Goal: Communication & Community: Answer question/provide support

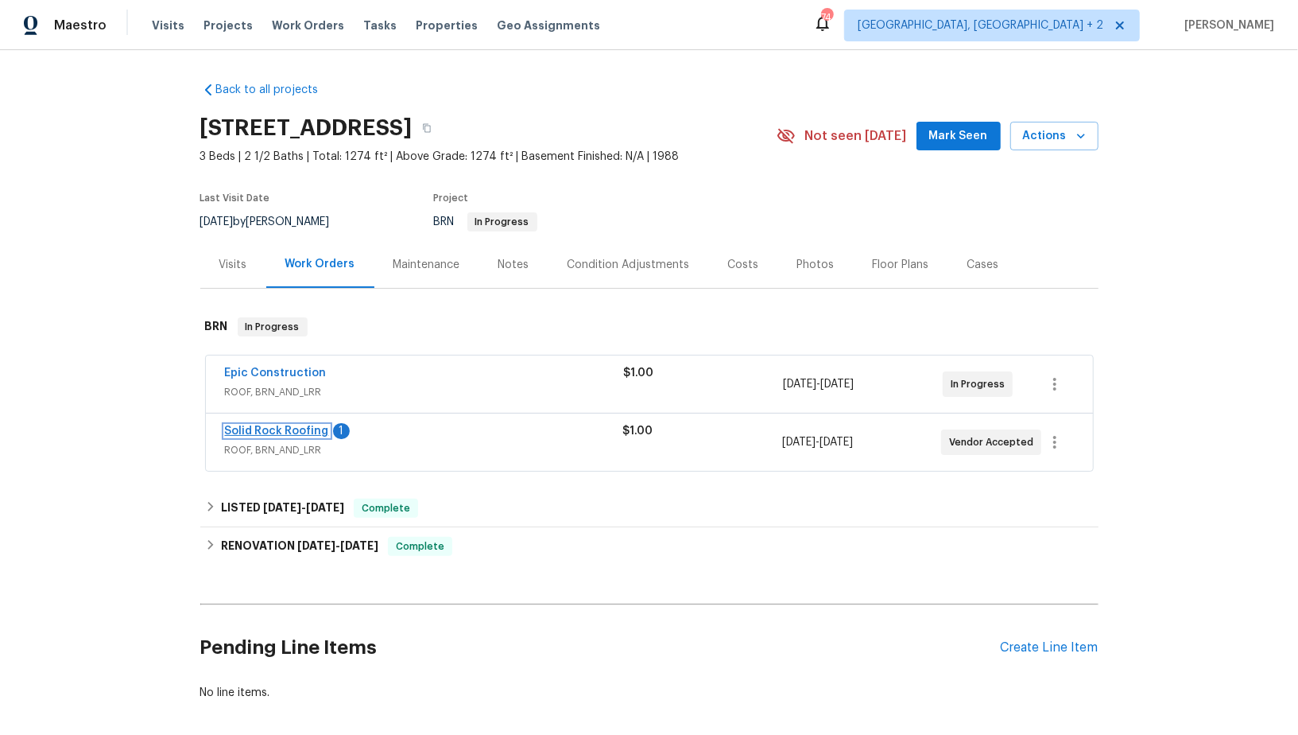
click at [305, 430] on link "Solid Rock Roofing" at bounding box center [277, 430] width 104 height 11
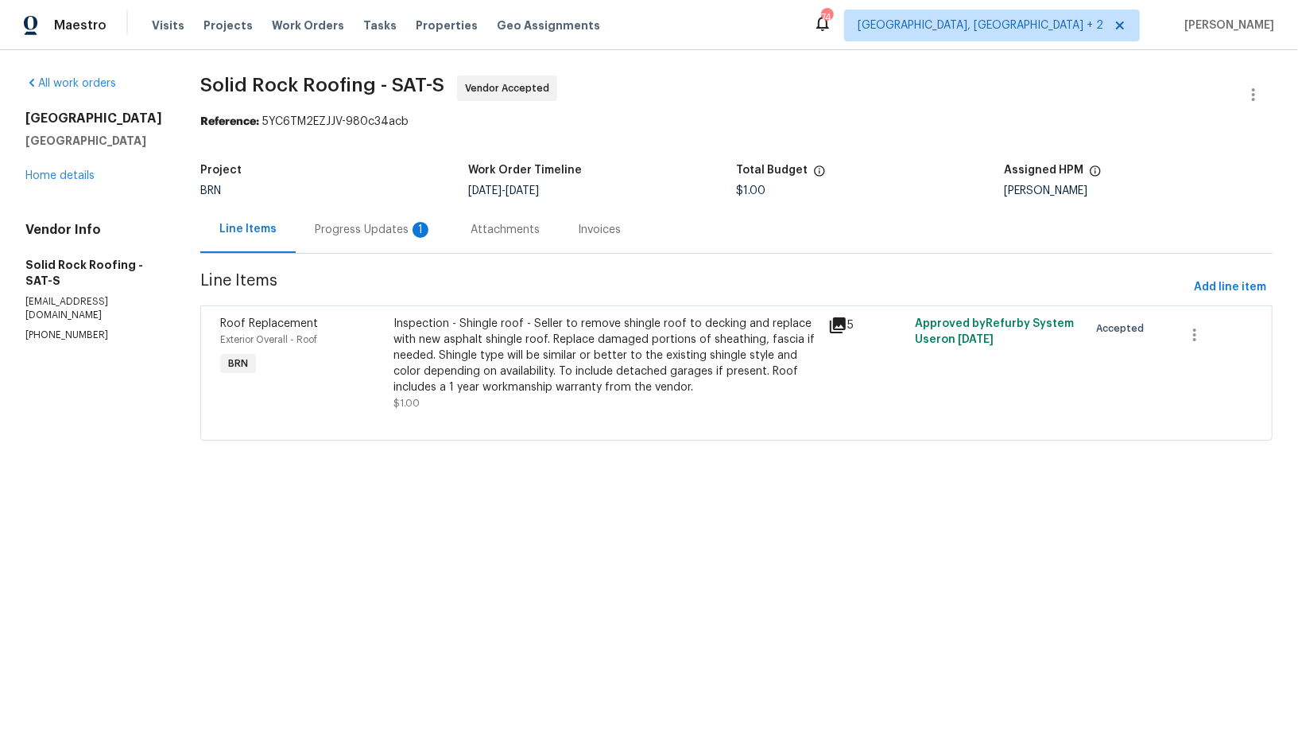
click at [413, 231] on div "1" at bounding box center [421, 230] width 16 height 16
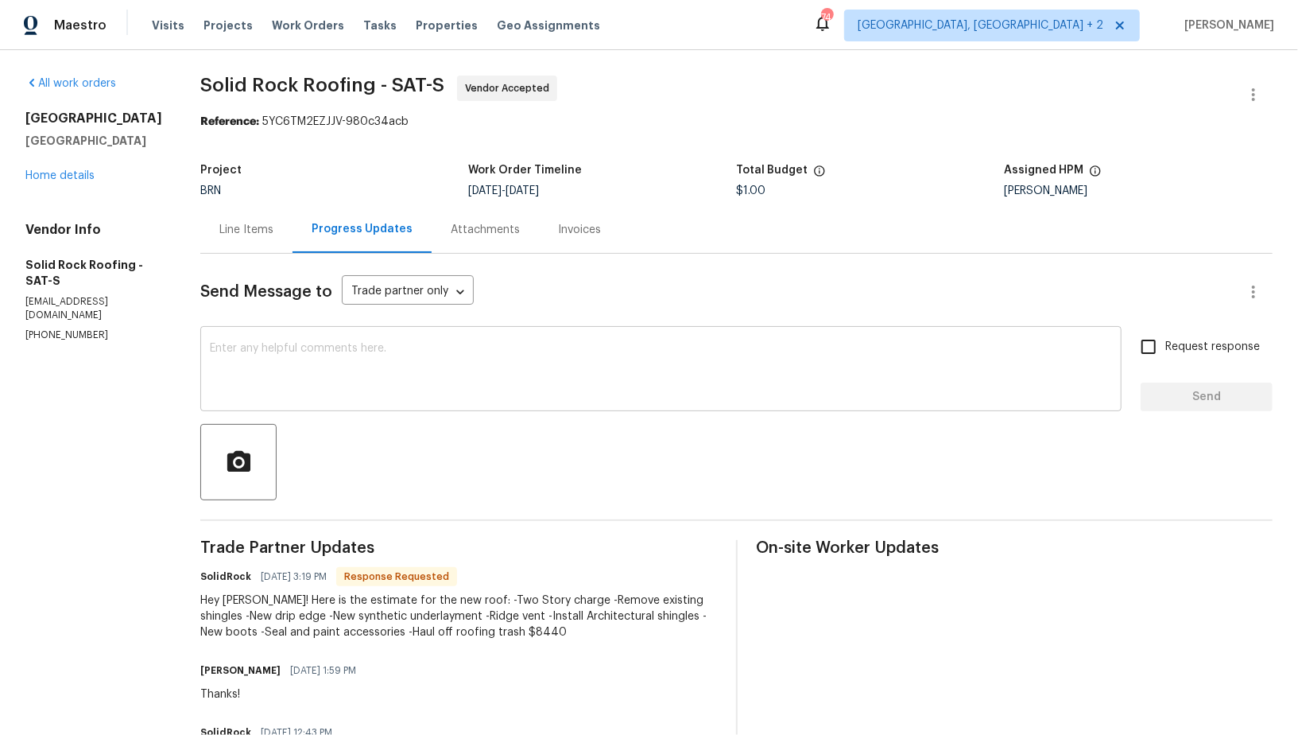
click at [448, 386] on textarea at bounding box center [661, 371] width 903 height 56
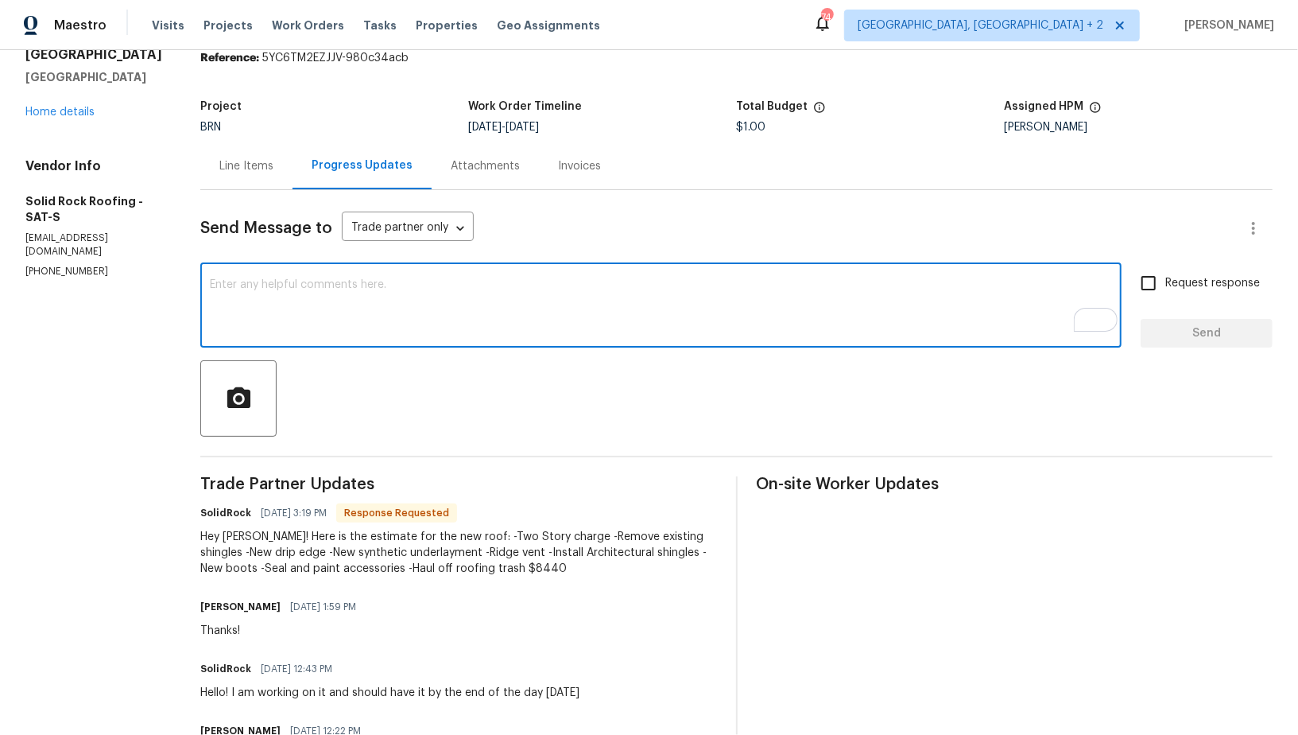
scroll to position [64, 0]
click at [398, 283] on textarea "To enrich screen reader interactions, please activate Accessibility in Grammarl…" at bounding box center [661, 307] width 903 height 56
type textarea "Great, I will check and update you on this by [DATE]. Thanks!"
click at [1148, 282] on input "Request response" at bounding box center [1148, 282] width 33 height 33
checkbox input "true"
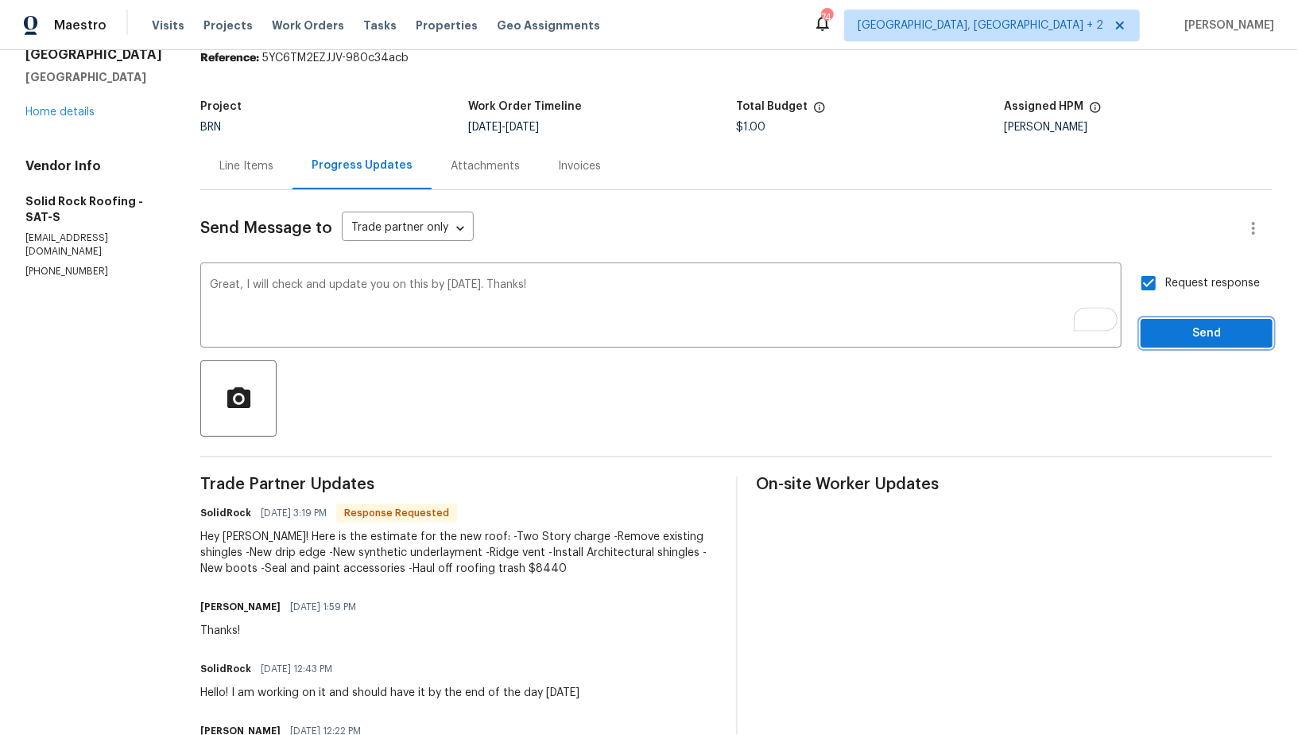
click at [1190, 329] on span "Send" at bounding box center [1207, 334] width 107 height 20
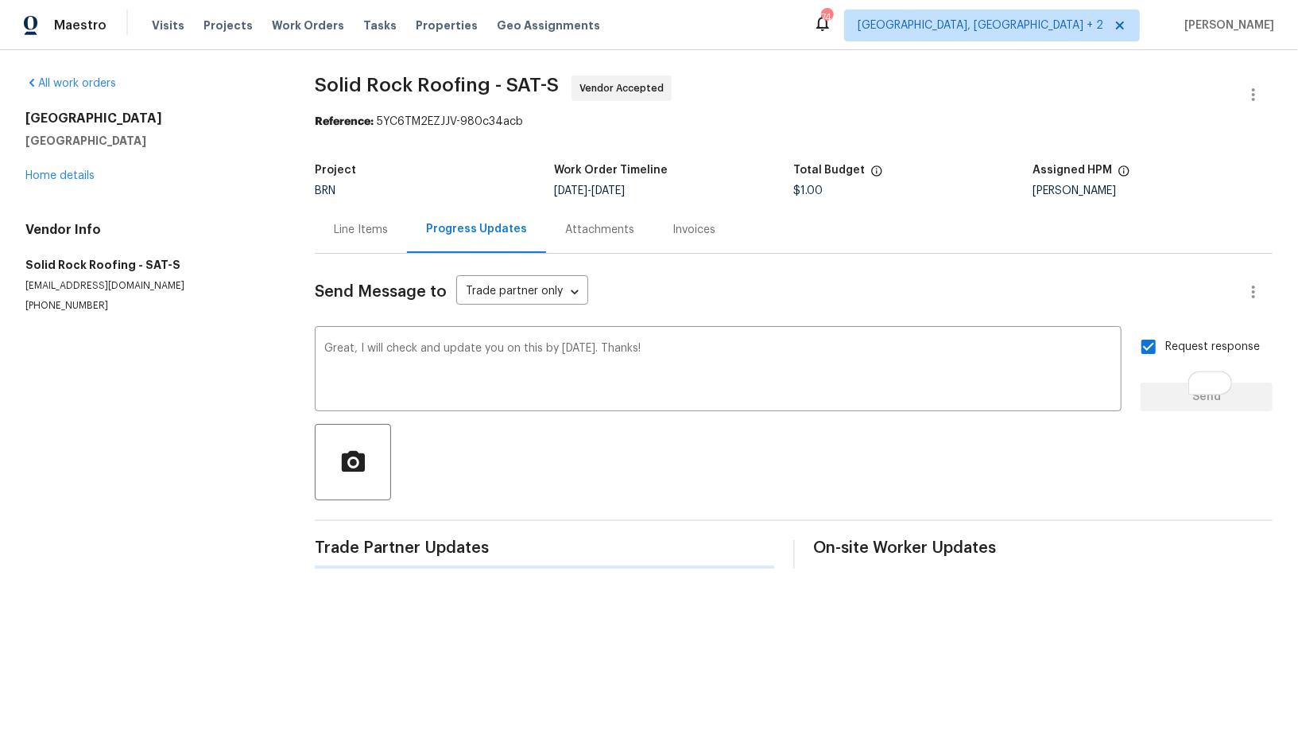
scroll to position [0, 0]
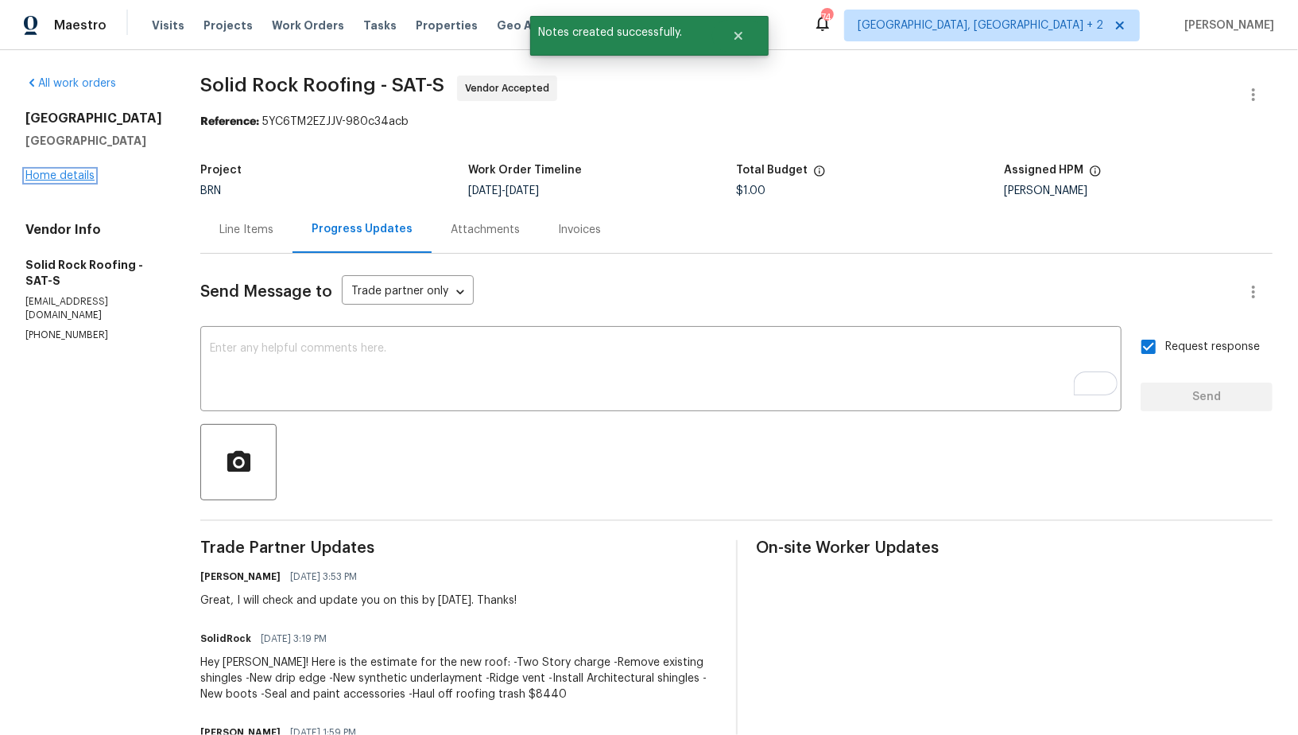
click at [46, 177] on link "Home details" at bounding box center [59, 175] width 69 height 11
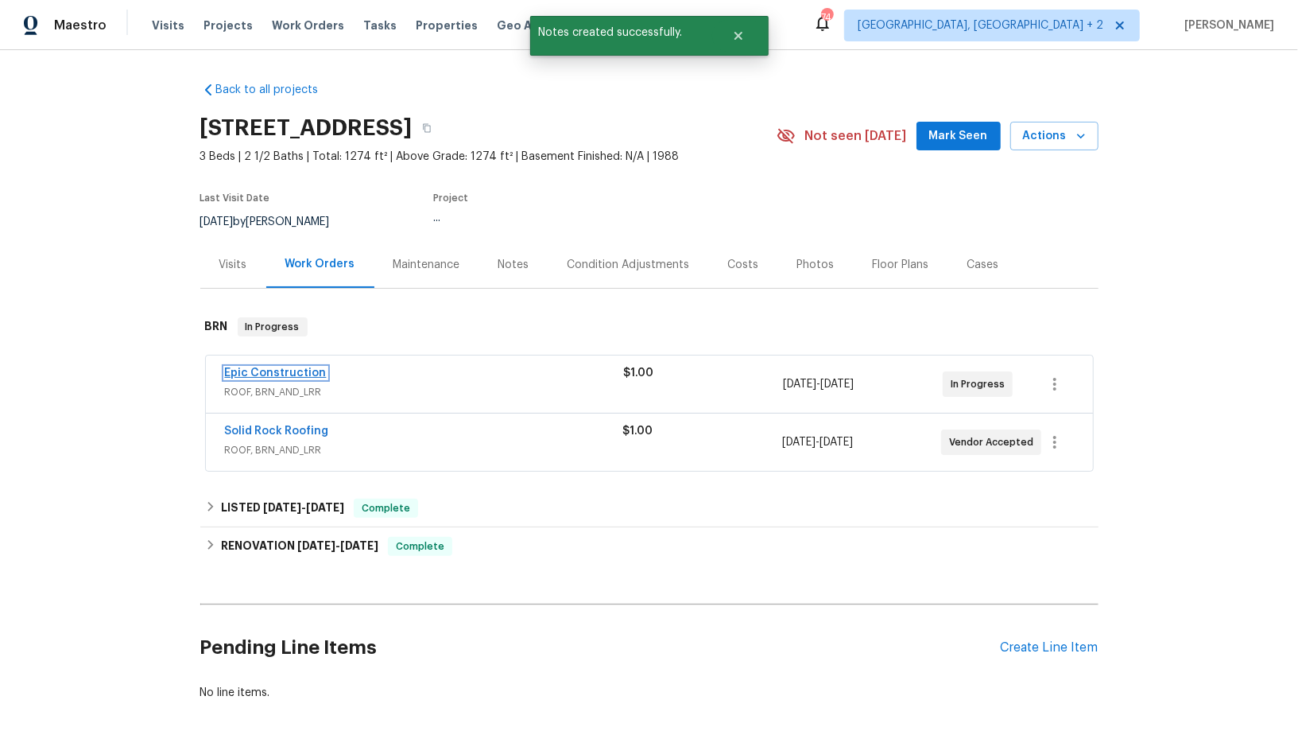
click at [285, 374] on link "Epic Construction" at bounding box center [276, 372] width 102 height 11
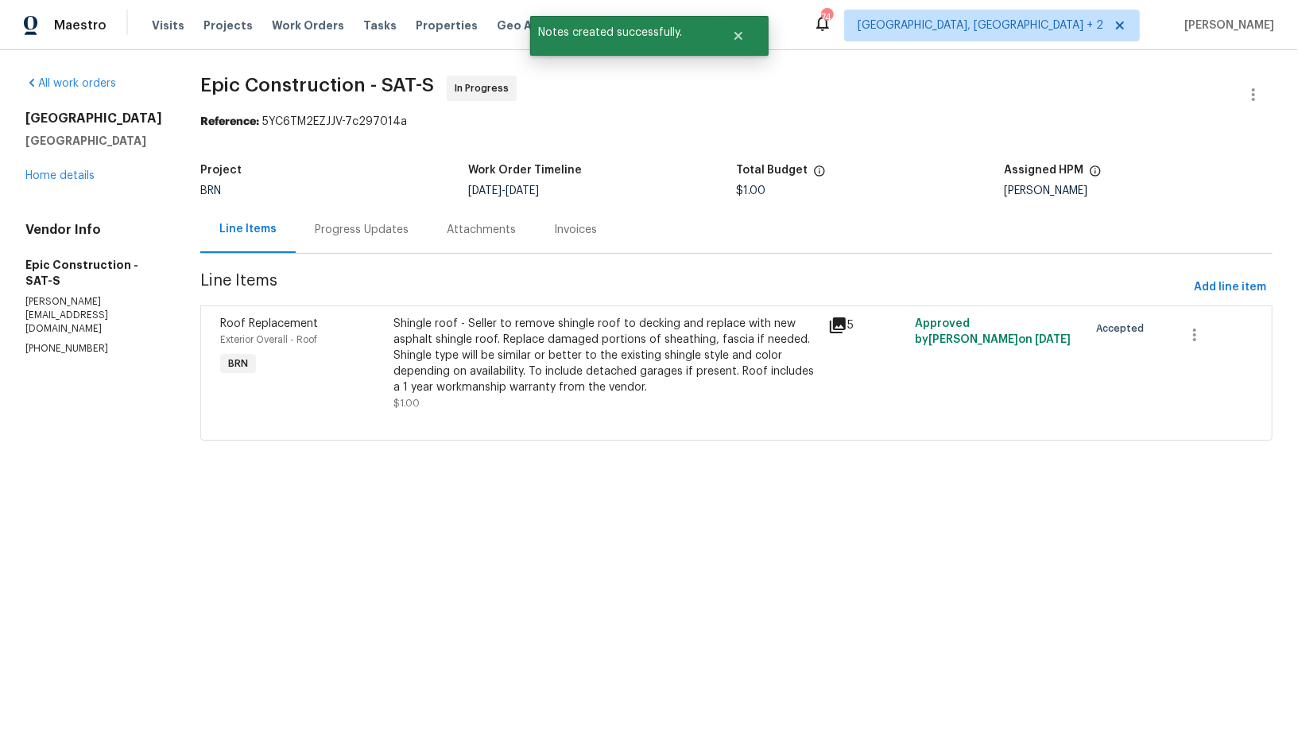
click at [366, 225] on div "Progress Updates" at bounding box center [362, 230] width 94 height 16
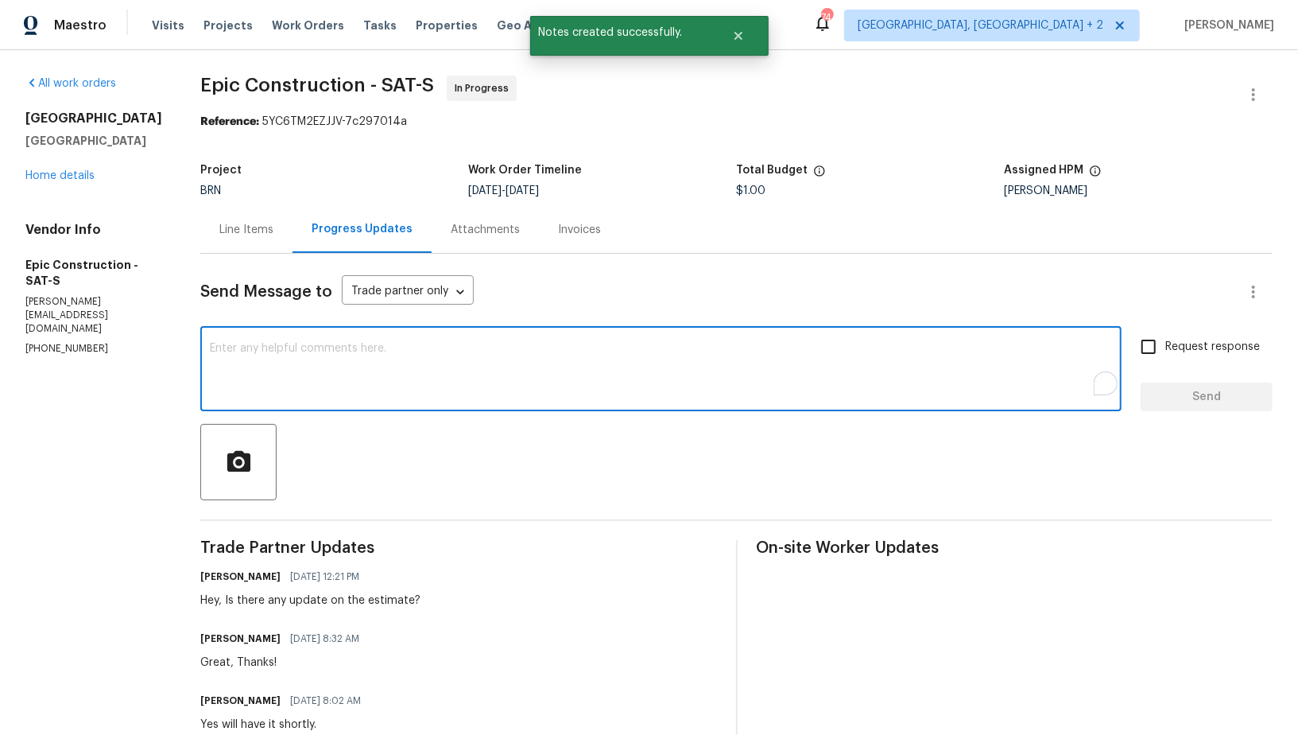
click at [456, 381] on textarea "To enrich screen reader interactions, please activate Accessibility in Grammarl…" at bounding box center [661, 371] width 903 height 56
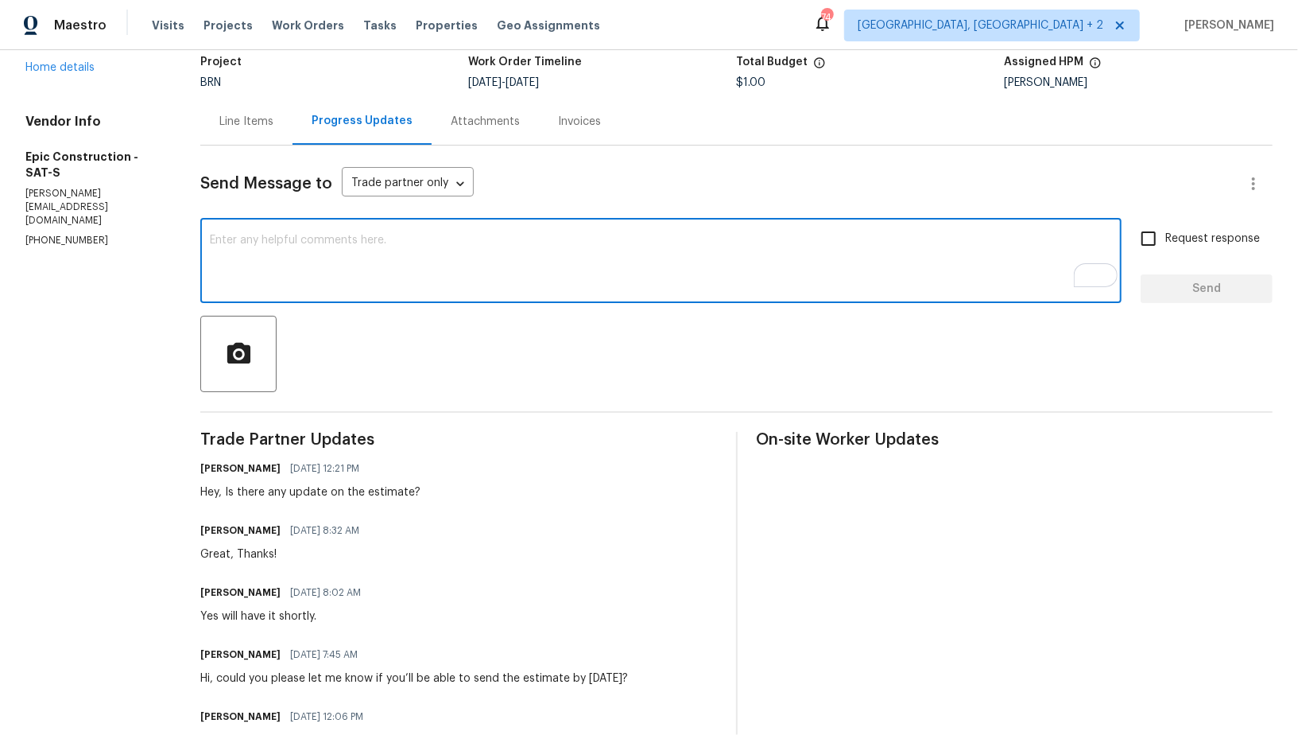
scroll to position [108, 0]
